Goal: Information Seeking & Learning: Learn about a topic

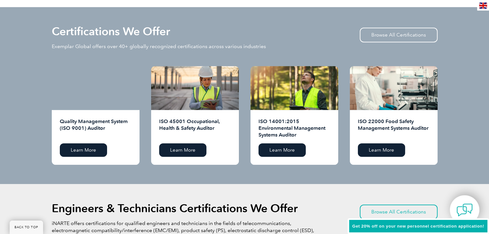
scroll to position [642, 0]
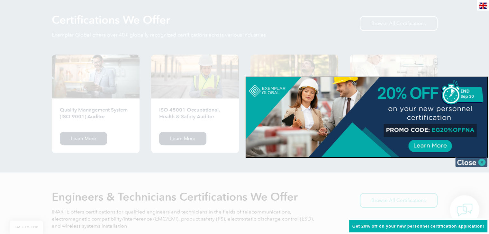
click at [478, 164] on img at bounding box center [471, 163] width 32 height 10
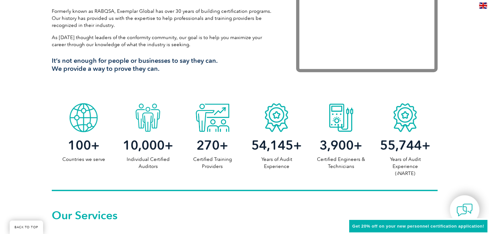
scroll to position [211, 0]
